Goal: Use online tool/utility: Utilize a website feature to perform a specific function

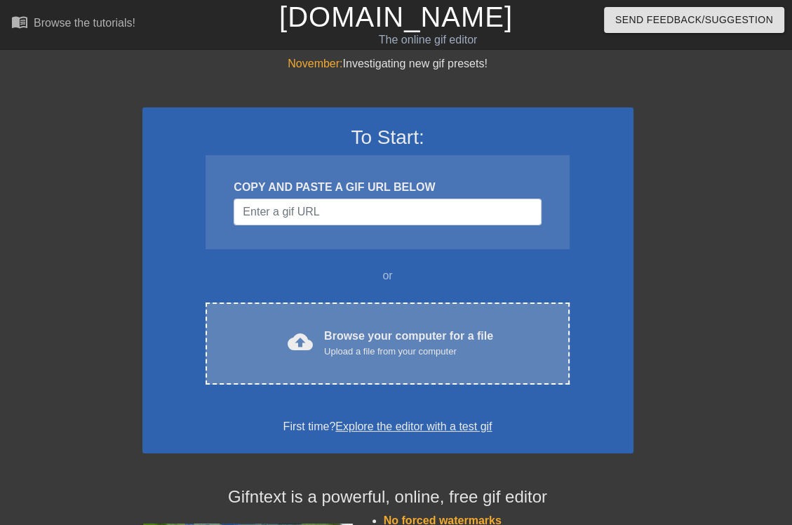
click at [397, 323] on div "cloud_upload Browse your computer for a file Upload a file from your computer C…" at bounding box center [387, 343] width 363 height 82
click at [350, 319] on div "cloud_upload Browse your computer for a file Upload a file from your computer C…" at bounding box center [387, 343] width 363 height 82
